Goal: Information Seeking & Learning: Understand process/instructions

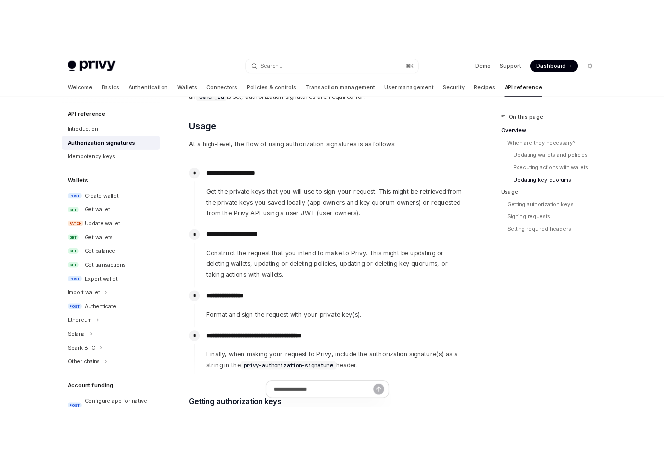
scroll to position [873, 0]
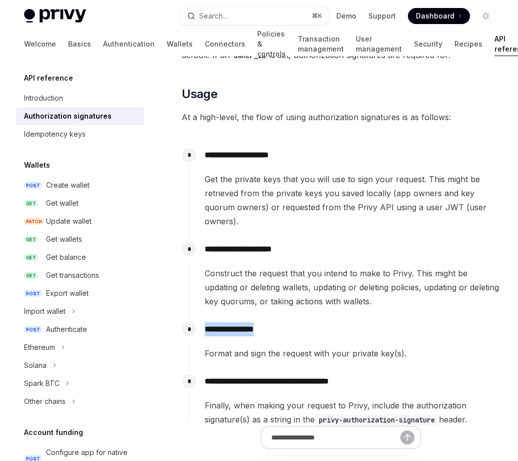
drag, startPoint x: 206, startPoint y: 328, endPoint x: 268, endPoint y: 328, distance: 62.1
click at [268, 328] on p "**********" at bounding box center [352, 330] width 295 height 14
copy p "**********"
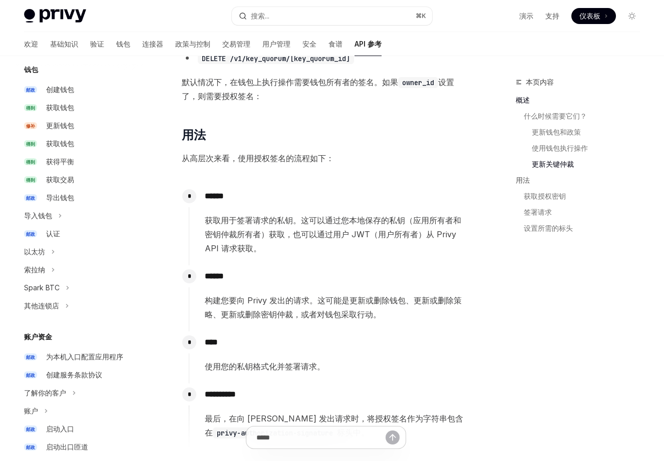
scroll to position [0, 0]
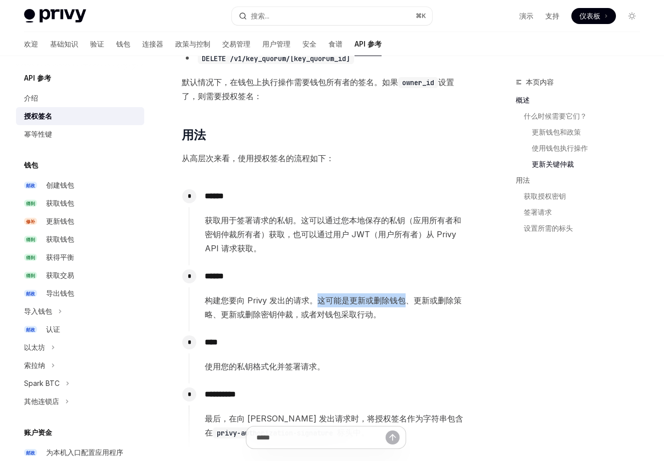
drag, startPoint x: 320, startPoint y: 300, endPoint x: 406, endPoint y: 300, distance: 86.2
click at [406, 300] on font "构建您要向 Privy 发出的请求。这可能是更新或删除钱包、更新或删除策略、更新或删除密钥仲裁，或者对钱包采取行动。" at bounding box center [333, 308] width 257 height 24
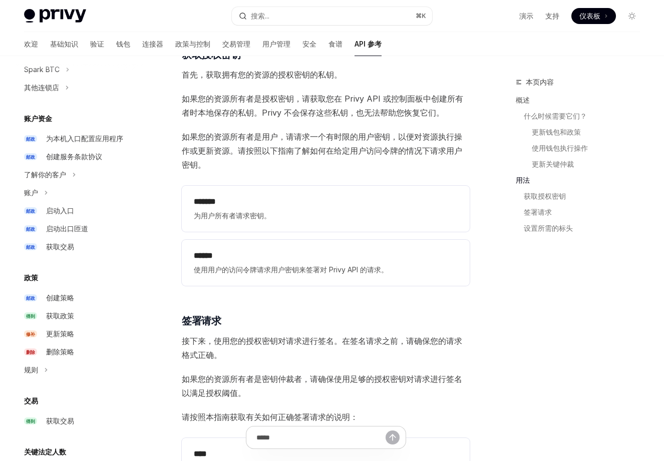
scroll to position [310, 0]
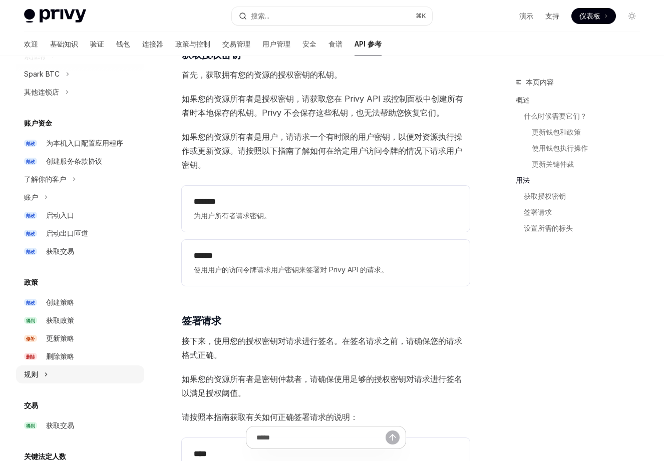
click at [76, 373] on button "规则" at bounding box center [80, 375] width 128 height 18
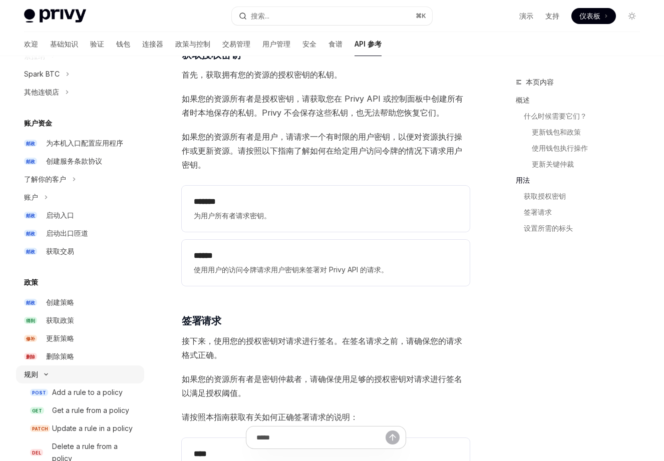
type textarea "*"
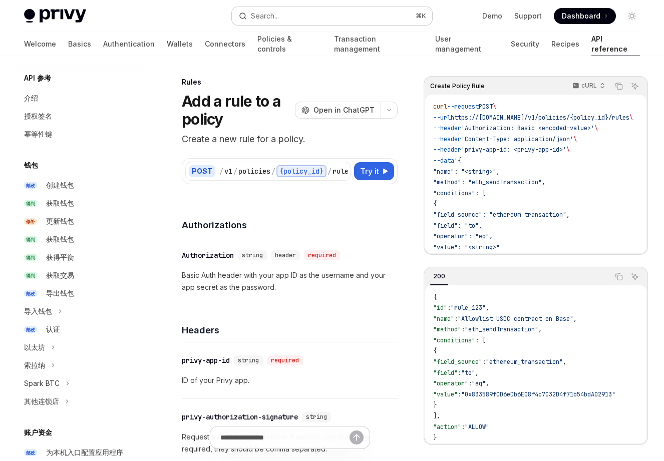
click at [325, 15] on button "Search... ⌘ K" at bounding box center [332, 16] width 200 height 18
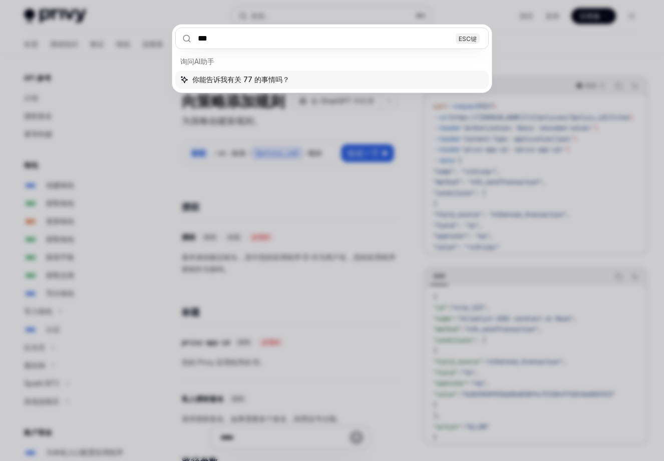
type input "****"
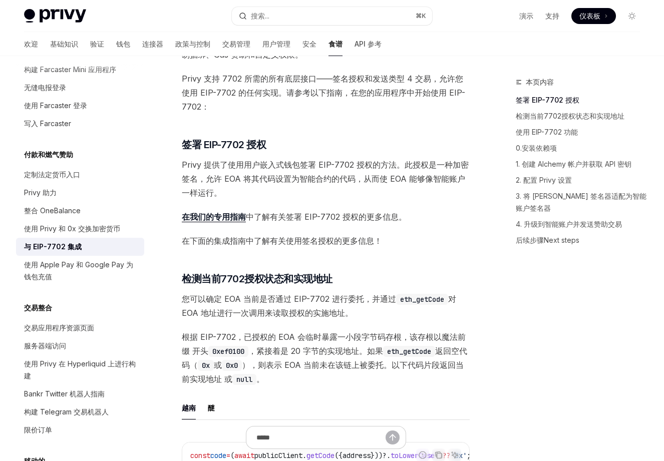
scroll to position [109, 0]
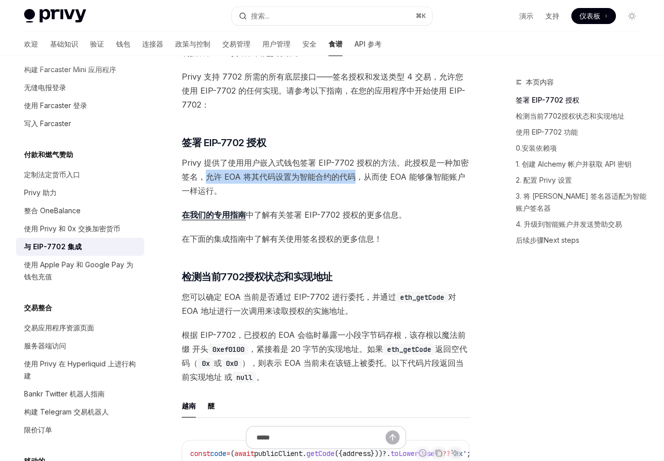
drag, startPoint x: 206, startPoint y: 177, endPoint x: 353, endPoint y: 178, distance: 146.8
click at [353, 178] on font "Privy 提供了使用用户嵌入式钱包签署 EIP-7702 授权的方法。此授权是一种加密签名，允许 EOA 将其代码设置为智能合约的代码，从而使 EOA 能够…" at bounding box center [325, 177] width 287 height 38
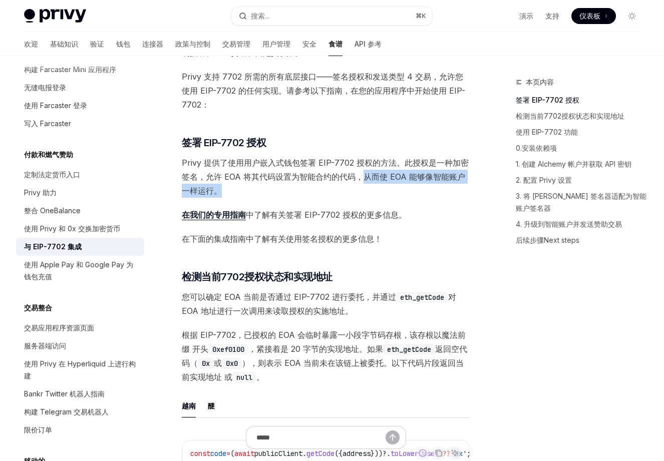
drag, startPoint x: 363, startPoint y: 176, endPoint x: 367, endPoint y: 188, distance: 12.4
click at [367, 188] on span "Privy 提供了使用用户嵌入式钱包签署 EIP-7702 授权的方法。此授权是一种加密签名，允许 EOA 将其代码设置为智能合约的代码，从而使 EOA 能够…" at bounding box center [326, 177] width 288 height 42
click at [330, 190] on span "Privy 提供了使用用户嵌入式钱包签署 EIP-7702 授权的方法。此授权是一种加密签名，允许 EOA 将其代码设置为智能合约的代码，从而使 EOA 能够…" at bounding box center [326, 177] width 288 height 42
drag, startPoint x: 366, startPoint y: 177, endPoint x: 214, endPoint y: 192, distance: 153.0
click at [214, 192] on font "Privy 提供了使用用户嵌入式钱包签署 EIP-7702 授权的方法。此授权是一种加密签名，允许 EOA 将其代码设置为智能合约的代码，从而使 EOA 能够…" at bounding box center [325, 177] width 287 height 38
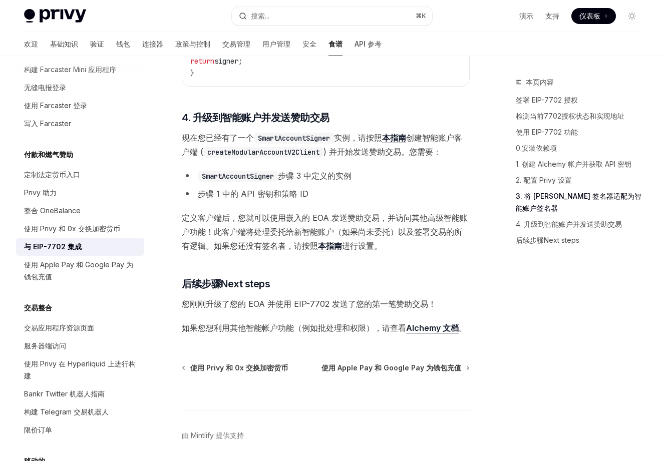
scroll to position [2169, 0]
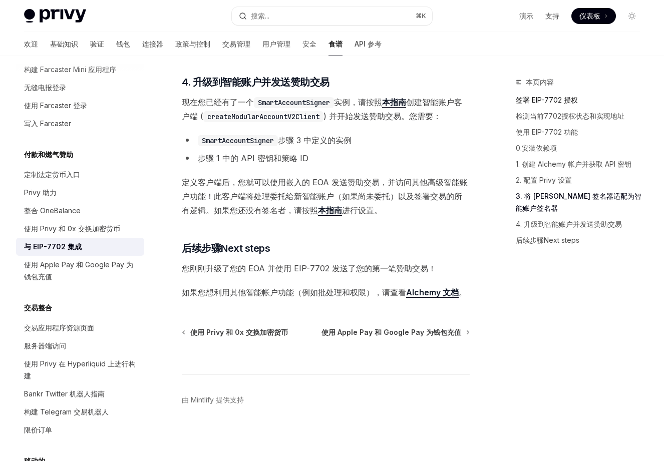
click at [535, 101] on font "签署 EIP-7702 授权" at bounding box center [547, 100] width 62 height 9
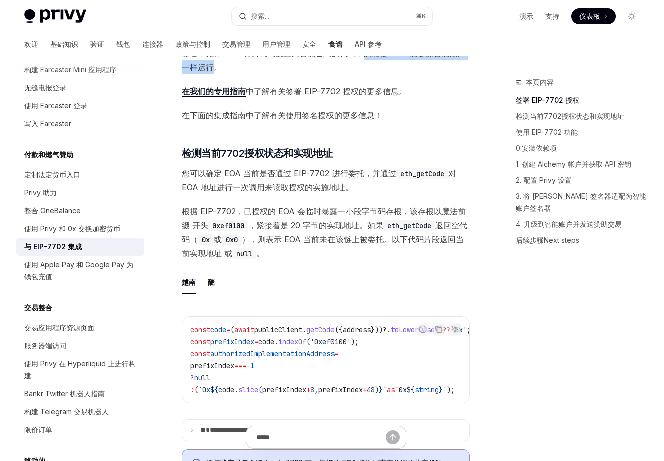
scroll to position [239, 0]
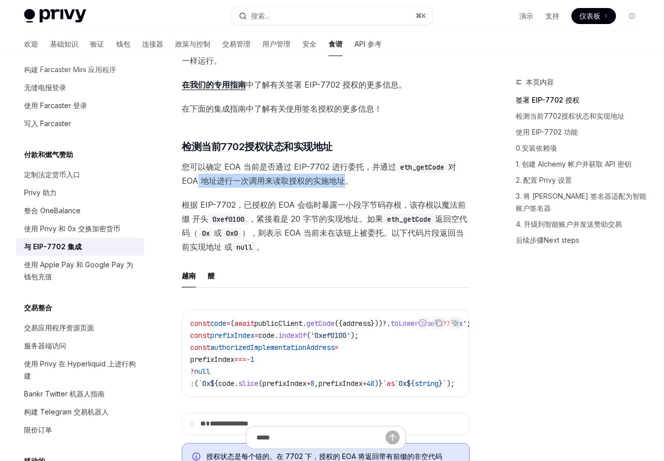
drag, startPoint x: 345, startPoint y: 179, endPoint x: 199, endPoint y: 180, distance: 145.8
click at [199, 180] on font "对 EOA 地址进行一次调用来读取授权的实施地址。" at bounding box center [319, 174] width 275 height 24
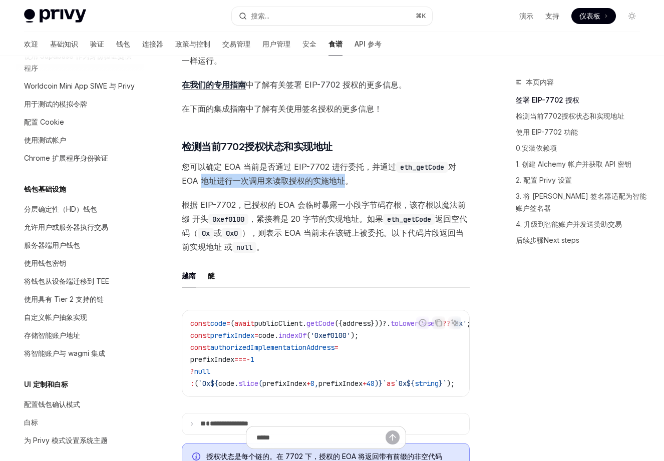
scroll to position [0, 0]
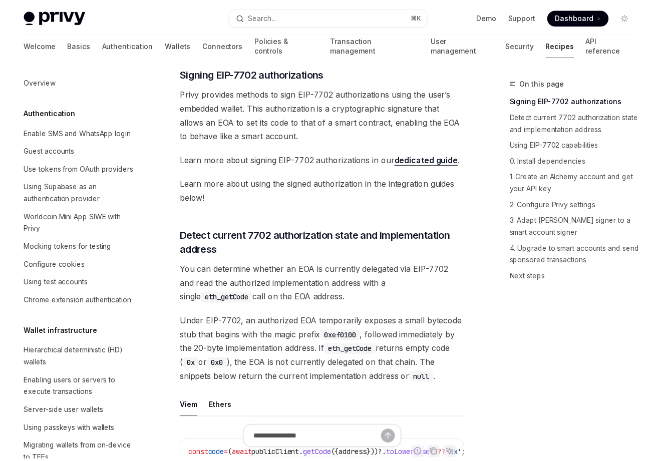
scroll to position [216, 0]
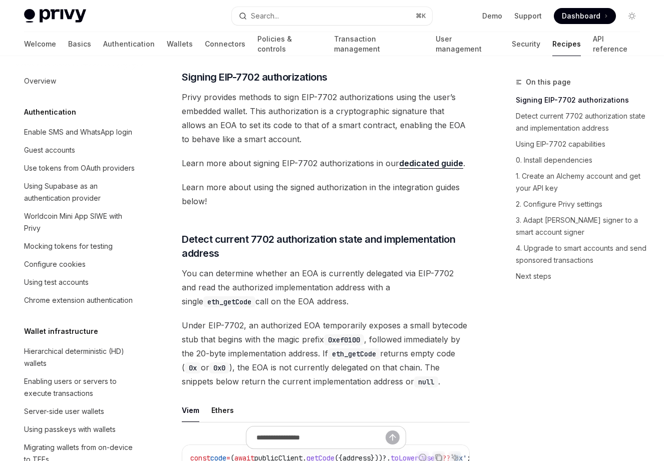
click at [431, 163] on link "dedicated guide" at bounding box center [431, 163] width 64 height 11
type textarea "*"
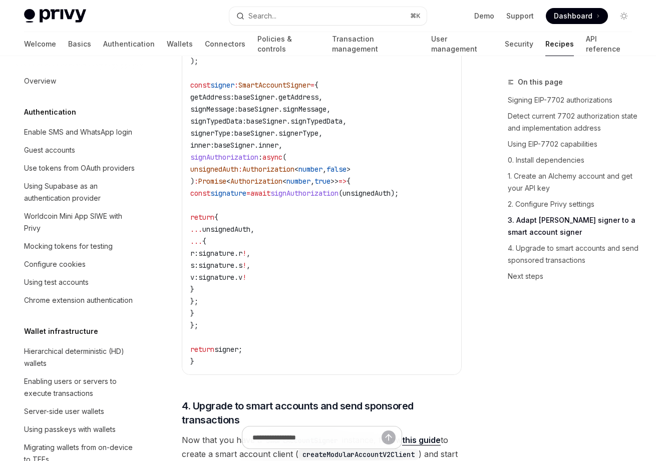
scroll to position [2129, 0]
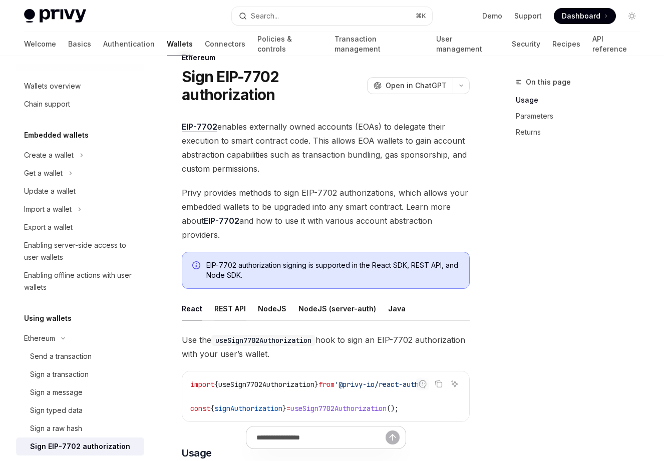
click at [221, 309] on button "REST API" at bounding box center [230, 309] width 32 height 24
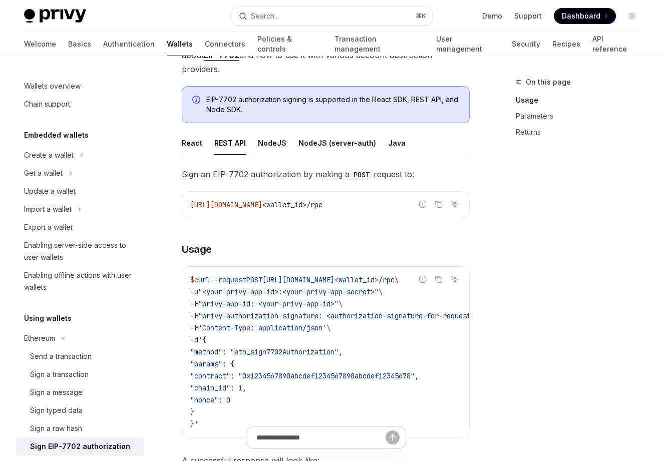
scroll to position [185, 0]
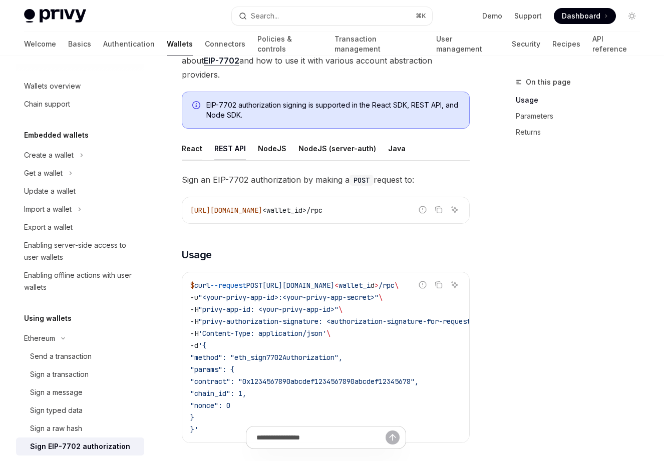
click at [192, 145] on button "React" at bounding box center [192, 149] width 21 height 24
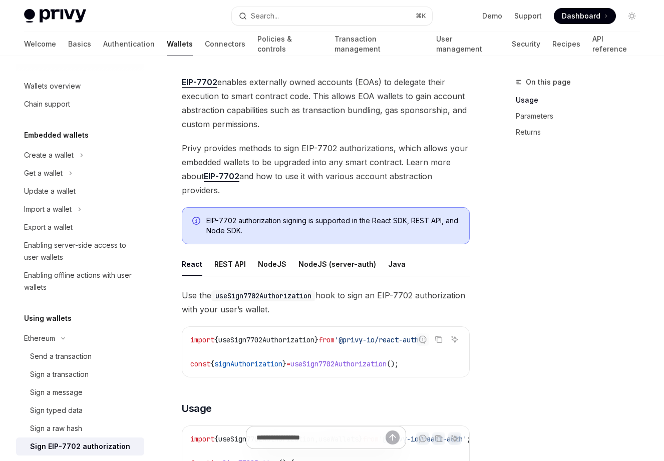
scroll to position [67, 0]
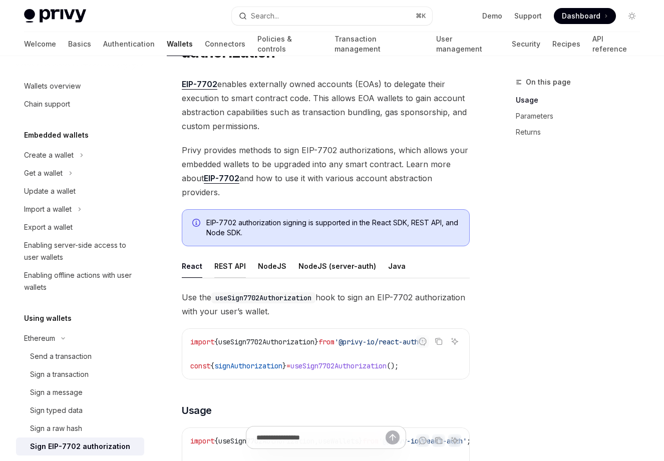
click at [234, 264] on button "REST API" at bounding box center [230, 266] width 32 height 24
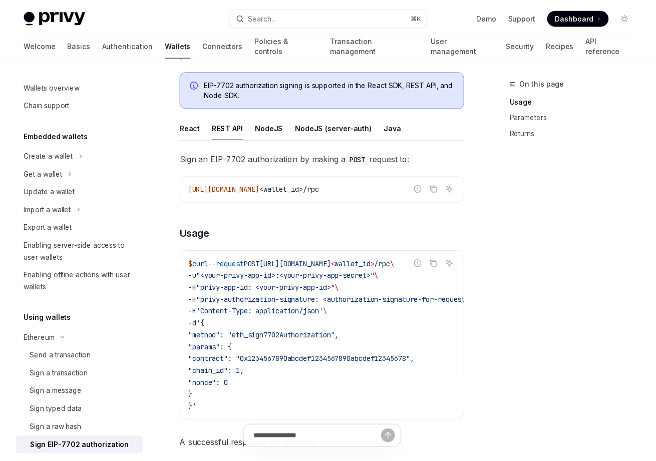
scroll to position [207, 0]
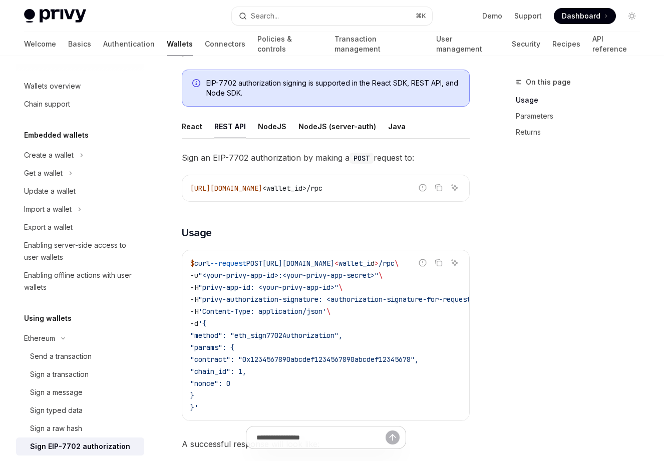
type textarea "*"
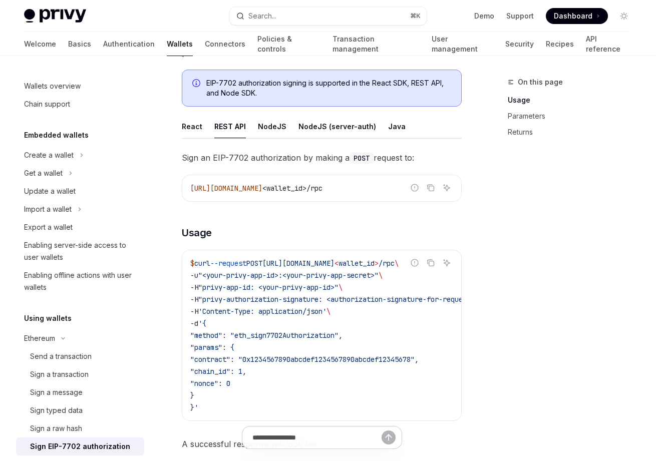
click at [323, 189] on span "<wallet_id>/rpc" at bounding box center [292, 188] width 60 height 9
copy div "Report incorrect code Copy Ask AI"
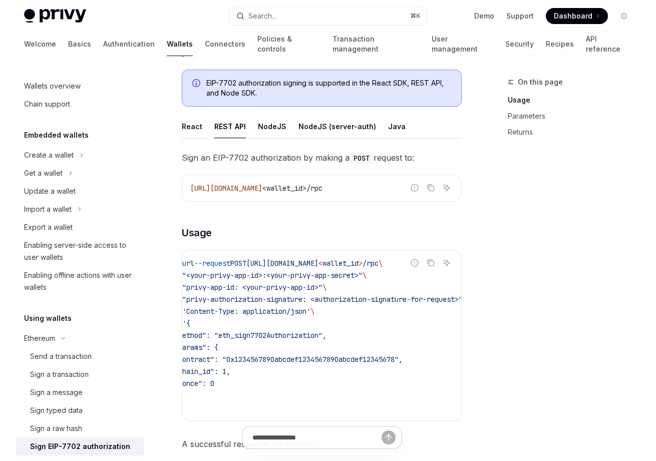
scroll to position [0, 0]
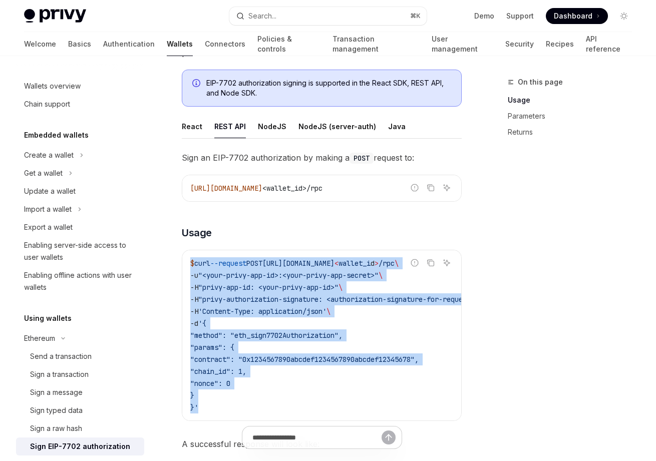
drag, startPoint x: 191, startPoint y: 262, endPoint x: 199, endPoint y: 405, distance: 143.0
click at [199, 405] on code "$ curl --request POST https://api.privy.io/v1/wallets/ < wallet_i d > /rpc \ -u…" at bounding box center [348, 335] width 317 height 156
copy code "$ curl --request POST https://api.privy.io/v1/wallets/ < wallet_i d > /rpc \ -u…"
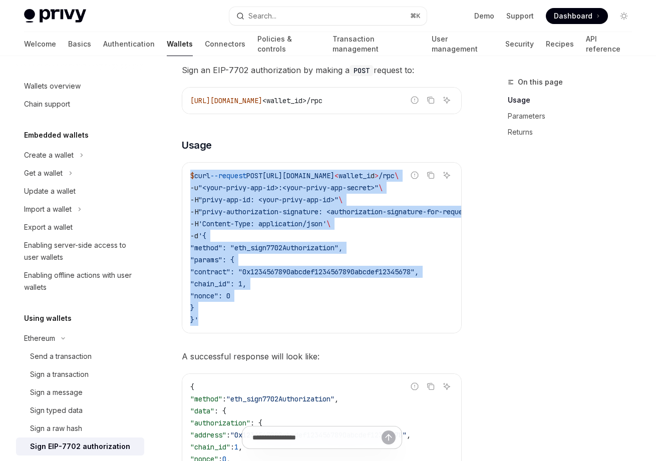
scroll to position [315, 0]
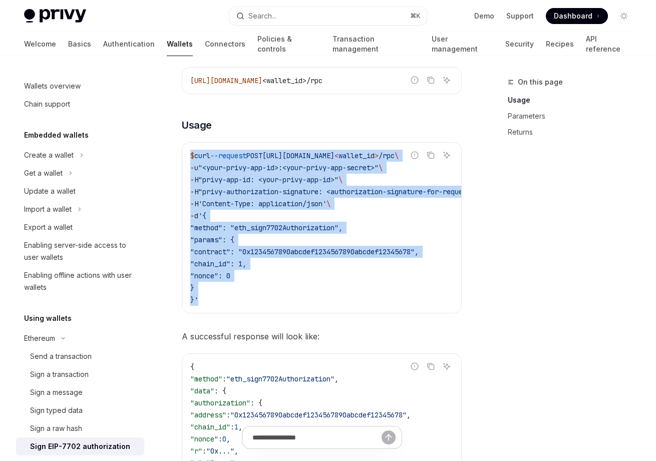
click at [263, 228] on span ""method": "eth_sign7702Authorization"," at bounding box center [266, 227] width 152 height 9
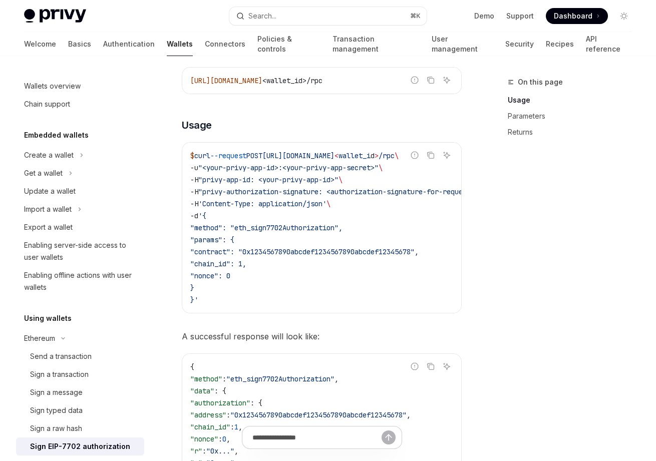
click at [227, 229] on span ""method": "eth_sign7702Authorization"," at bounding box center [266, 227] width 152 height 9
copy span "method"
click at [306, 227] on span ""method": "eth_sign7702Authorization"," at bounding box center [266, 227] width 152 height 9
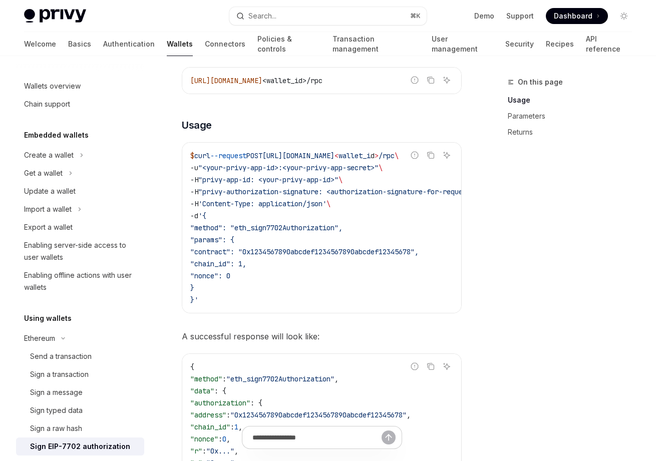
copy span "eth_sign7702Authorization"
click at [231, 240] on span ""params": {" at bounding box center [212, 239] width 44 height 9
copy span "params"
click at [251, 251] on span ""contract": "0x1234567890abcdef1234567890abcdef12345678"," at bounding box center [304, 251] width 228 height 9
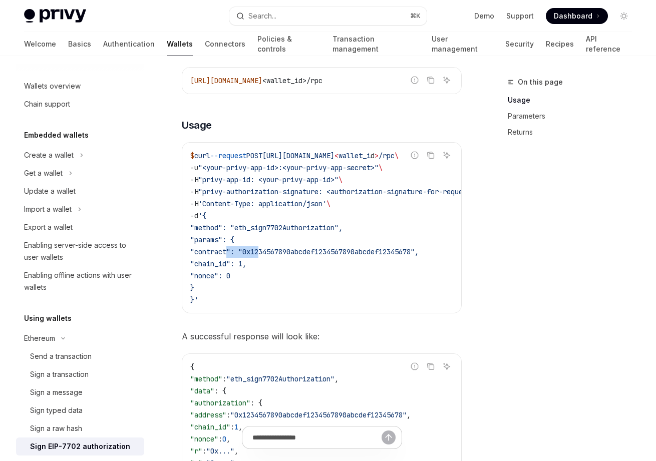
click at [251, 251] on span ""contract": "0x1234567890abcdef1234567890abcdef12345678"," at bounding box center [304, 251] width 228 height 9
copy span "contract"
click at [246, 263] on span ""chain_id": 1," at bounding box center [218, 263] width 56 height 9
copy span "chain_id"
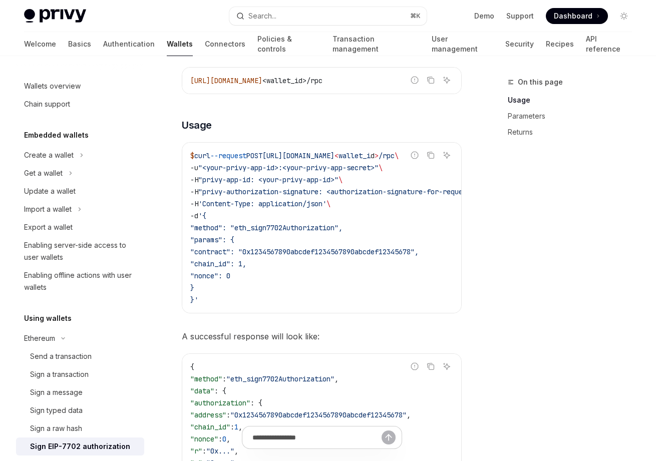
click at [230, 274] on span ""nonce": 0" at bounding box center [210, 276] width 40 height 9
copy span "nonce"
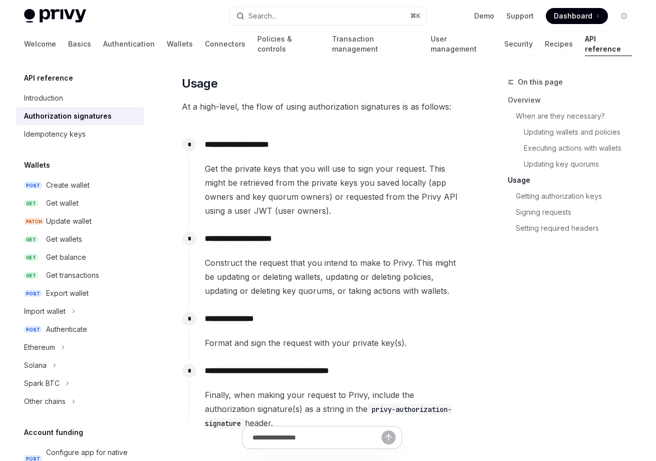
scroll to position [955, 0]
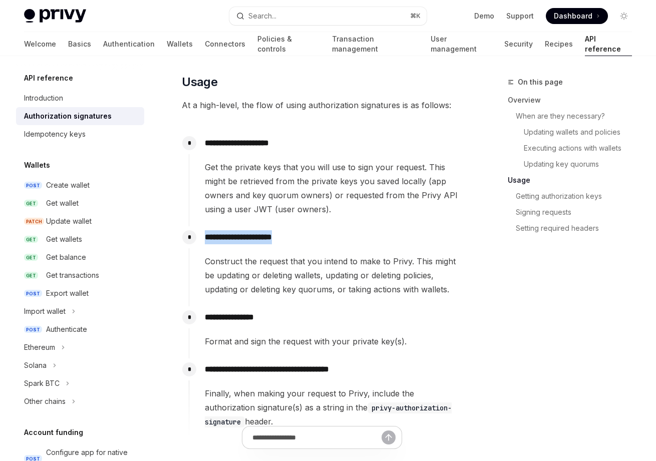
drag, startPoint x: 206, startPoint y: 219, endPoint x: 296, endPoint y: 216, distance: 89.7
click at [296, 230] on p "**********" at bounding box center [333, 237] width 256 height 14
drag, startPoint x: 207, startPoint y: 300, endPoint x: 276, endPoint y: 300, distance: 68.6
click at [276, 311] on p "**********" at bounding box center [333, 318] width 256 height 14
drag, startPoint x: 205, startPoint y: 220, endPoint x: 309, endPoint y: 216, distance: 103.3
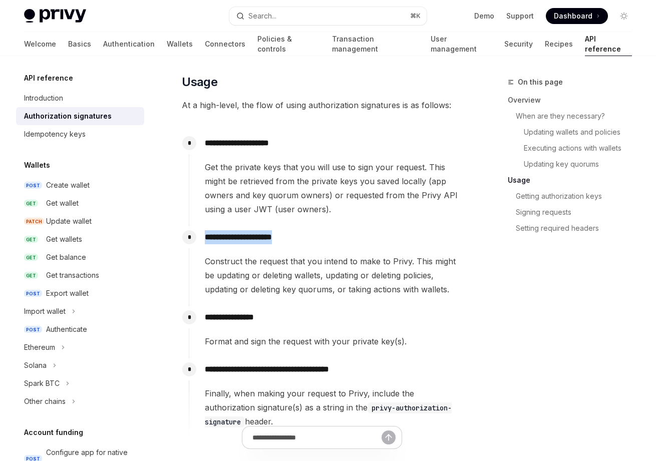
click at [309, 230] on p "**********" at bounding box center [333, 237] width 256 height 14
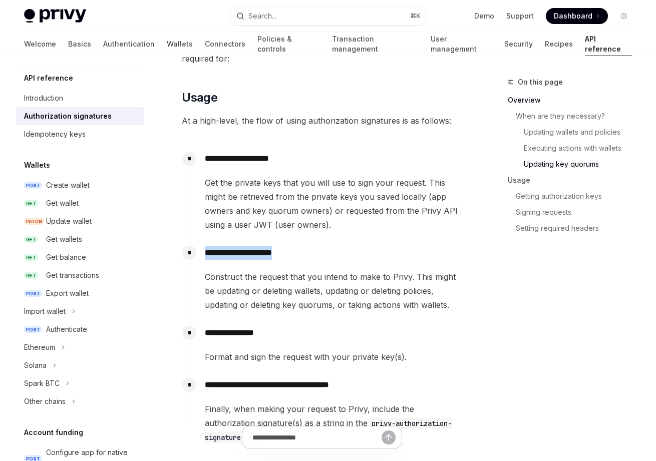
scroll to position [944, 0]
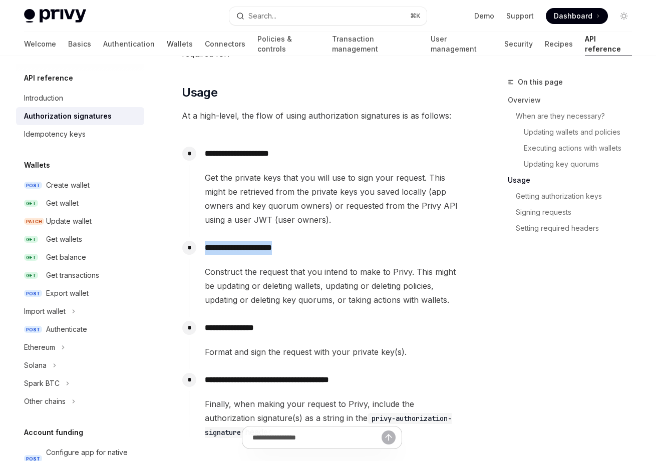
copy p "**********"
drag, startPoint x: 206, startPoint y: 313, endPoint x: 276, endPoint y: 308, distance: 69.8
click at [276, 321] on p "**********" at bounding box center [333, 328] width 256 height 14
copy p "**********"
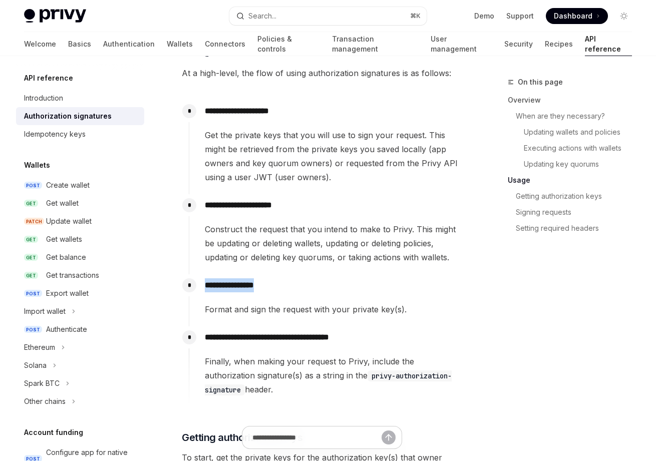
scroll to position [988, 0]
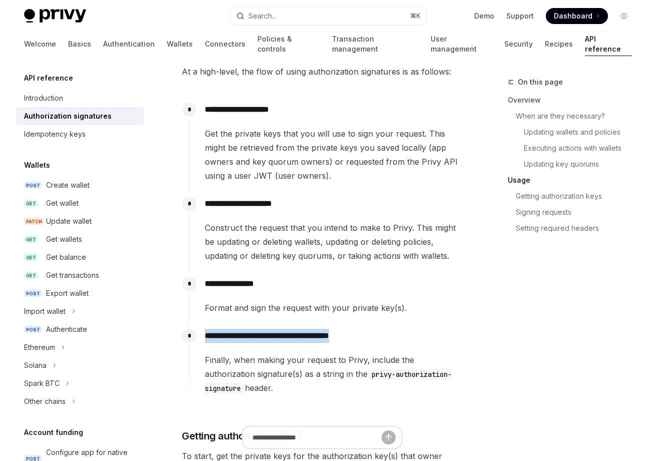
drag, startPoint x: 205, startPoint y: 319, endPoint x: 366, endPoint y: 319, distance: 160.3
click at [366, 329] on p "**********" at bounding box center [333, 336] width 256 height 14
copy p "**********"
